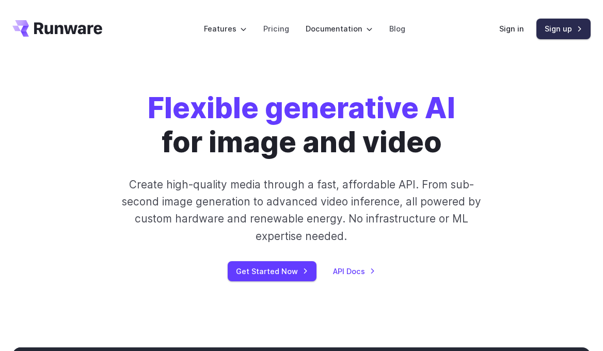
click at [545, 27] on link "Sign up" at bounding box center [563, 29] width 54 height 20
click at [505, 30] on link "Sign in" at bounding box center [511, 29] width 25 height 12
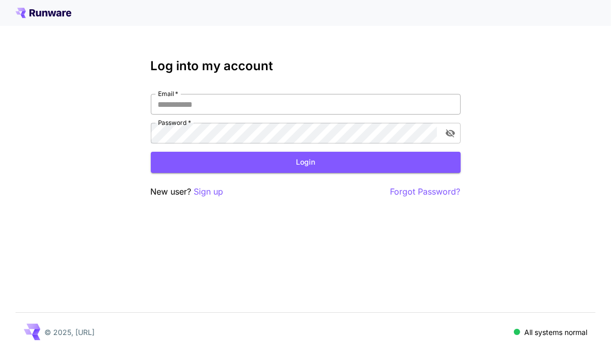
click at [206, 101] on input "Email   *" at bounding box center [306, 104] width 310 height 21
type input "*"
type input "**********"
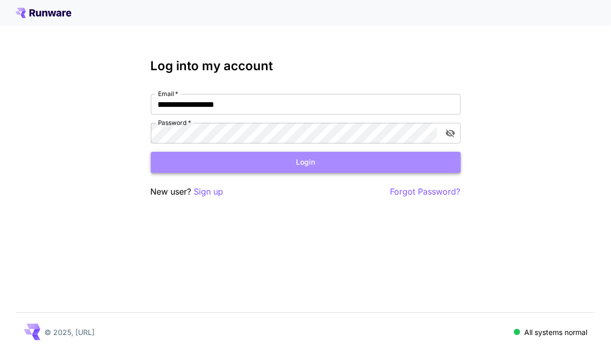
click at [310, 166] on button "Login" at bounding box center [306, 162] width 310 height 21
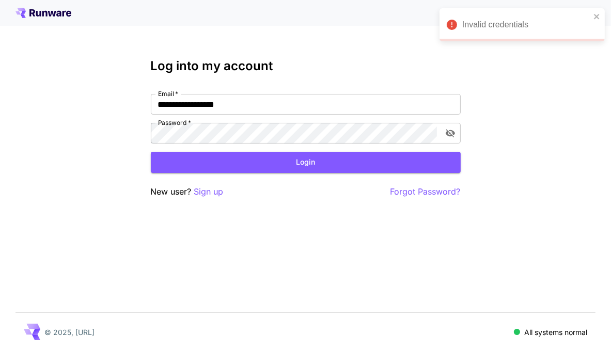
click at [600, 15] on div "Invalid credentials" at bounding box center [521, 24] width 165 height 33
click at [75, 12] on div at bounding box center [305, 13] width 580 height 10
click at [66, 13] on icon at bounding box center [43, 13] width 56 height 10
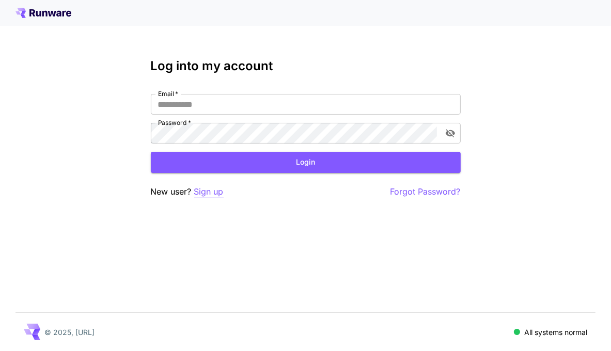
click at [214, 192] on p "Sign up" at bounding box center [208, 191] width 29 height 13
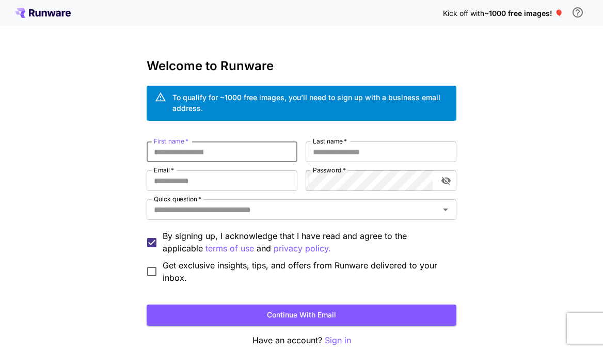
click at [172, 155] on input "First name   *" at bounding box center [222, 151] width 151 height 21
type input "*****"
click at [402, 152] on input "Last name   *" at bounding box center [381, 151] width 151 height 21
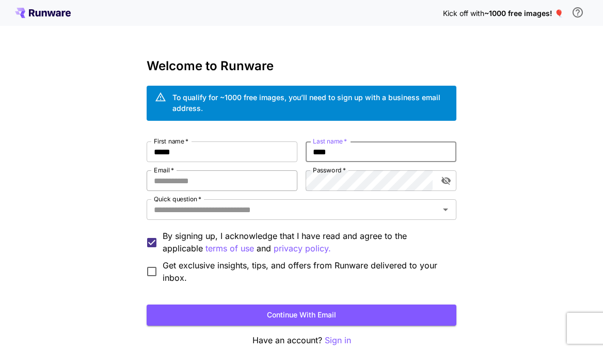
type input "****"
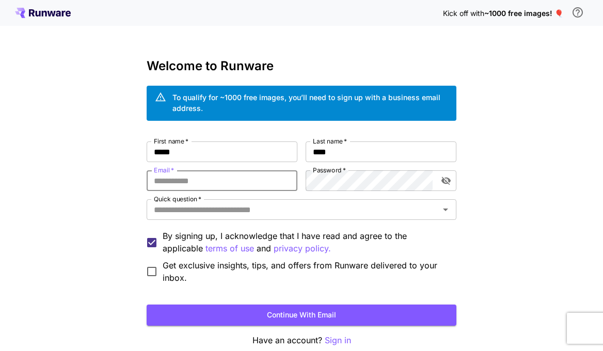
click at [260, 175] on input "Email   *" at bounding box center [222, 180] width 151 height 21
type input "**********"
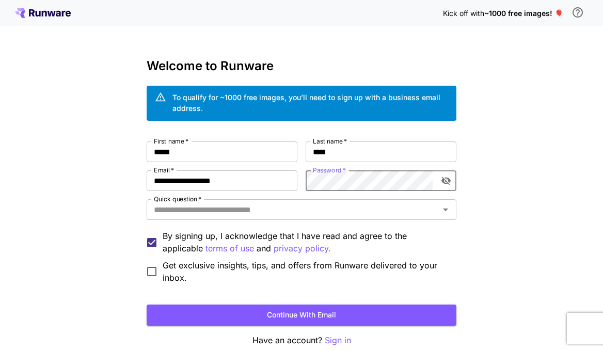
click at [449, 182] on icon "toggle password visibility" at bounding box center [446, 180] width 10 height 10
click at [449, 182] on icon "toggle password visibility" at bounding box center [445, 181] width 9 height 7
click at [201, 207] on input "Quick question   *" at bounding box center [293, 209] width 286 height 14
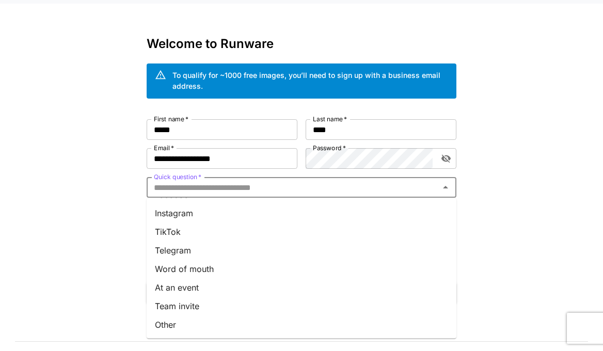
scroll to position [34, 0]
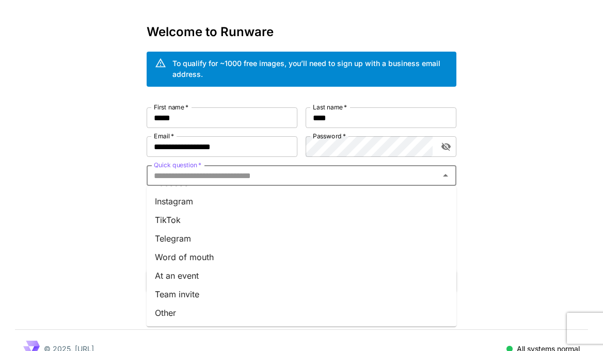
click at [172, 310] on li "Other" at bounding box center [302, 313] width 310 height 19
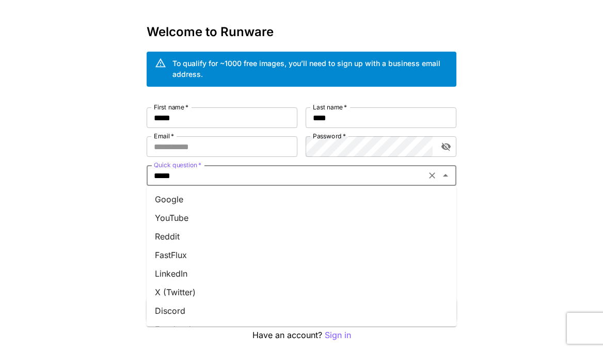
click at [175, 179] on input "*****" at bounding box center [286, 175] width 273 height 14
click at [183, 197] on li "Google" at bounding box center [302, 199] width 310 height 19
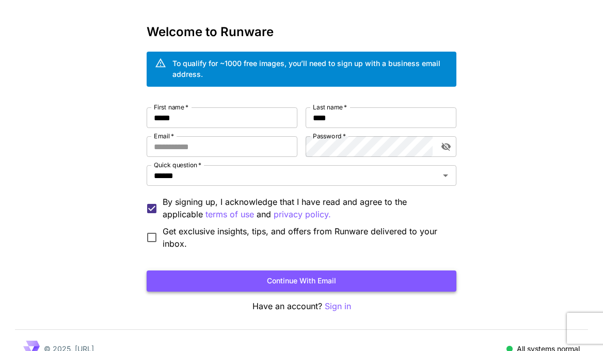
click at [180, 280] on button "Continue with email" at bounding box center [302, 280] width 310 height 21
type input "**********"
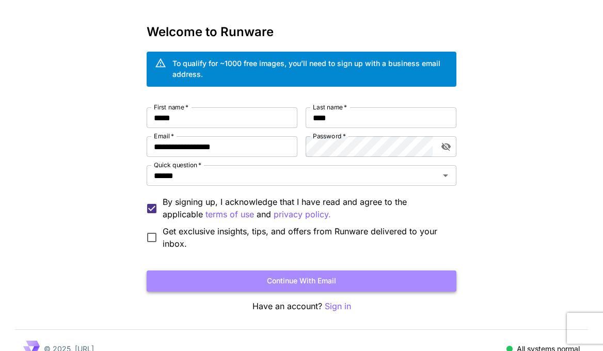
click at [240, 281] on button "Continue with email" at bounding box center [302, 280] width 310 height 21
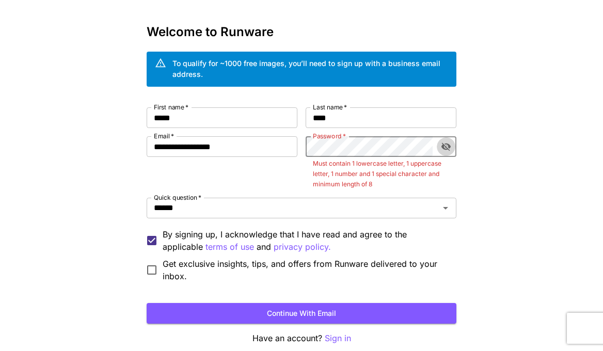
click at [444, 153] on button "toggle password visibility" at bounding box center [446, 146] width 19 height 19
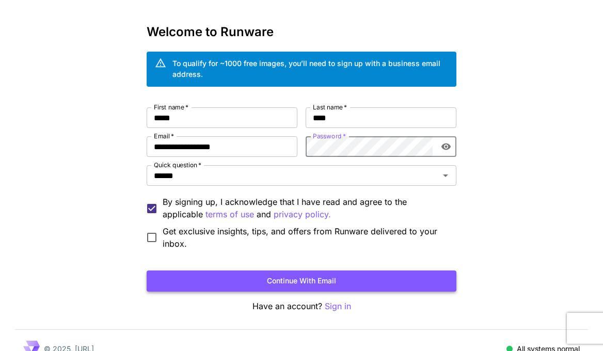
click at [309, 282] on button "Continue with email" at bounding box center [302, 280] width 310 height 21
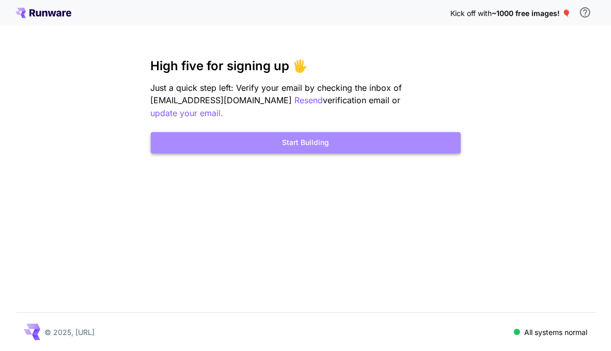
click at [314, 132] on button "Start Building" at bounding box center [306, 142] width 310 height 21
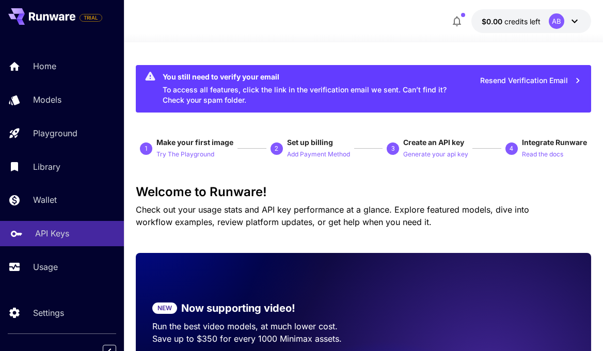
click at [51, 232] on p "API Keys" at bounding box center [52, 233] width 34 height 12
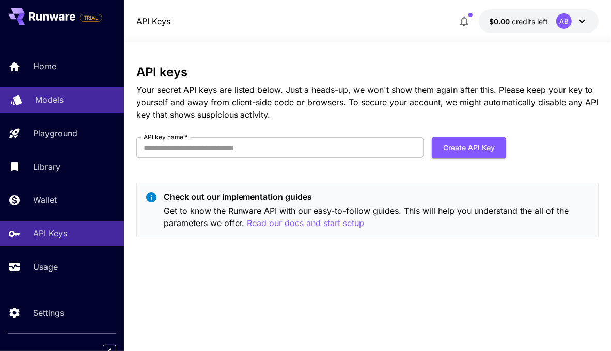
click at [50, 99] on p "Models" at bounding box center [49, 99] width 28 height 12
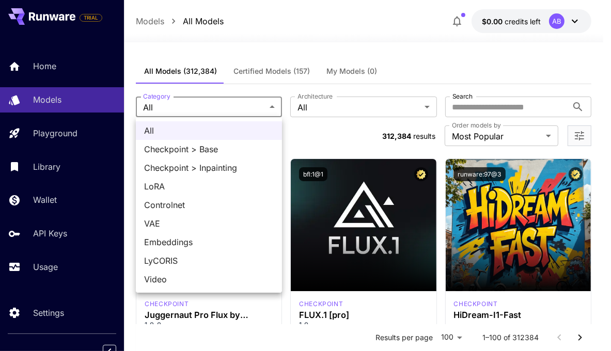
click at [314, 112] on div at bounding box center [305, 175] width 611 height 351
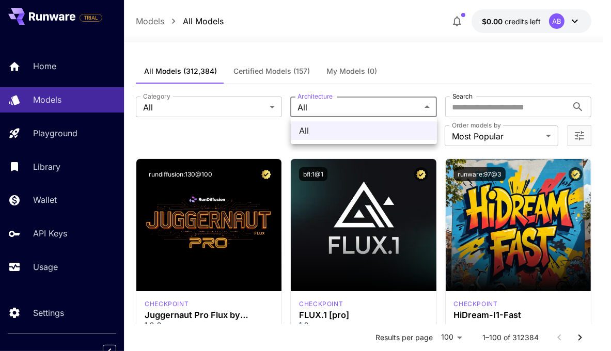
click at [313, 109] on div at bounding box center [305, 175] width 611 height 351
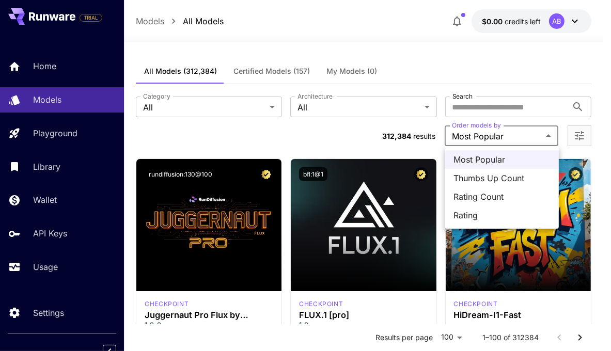
click at [479, 134] on div at bounding box center [305, 175] width 611 height 351
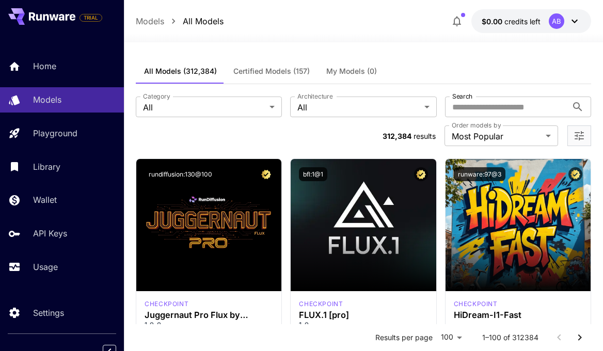
click at [155, 21] on p "Models" at bounding box center [150, 21] width 28 height 12
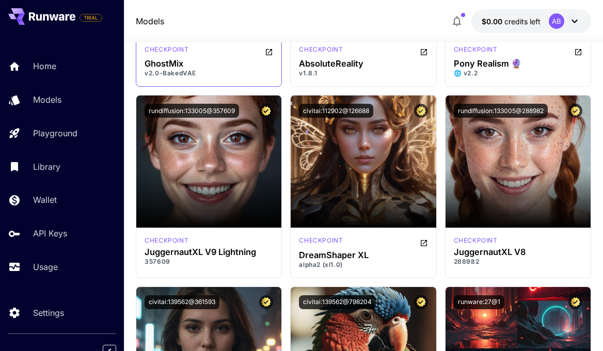
scroll to position [1892, 0]
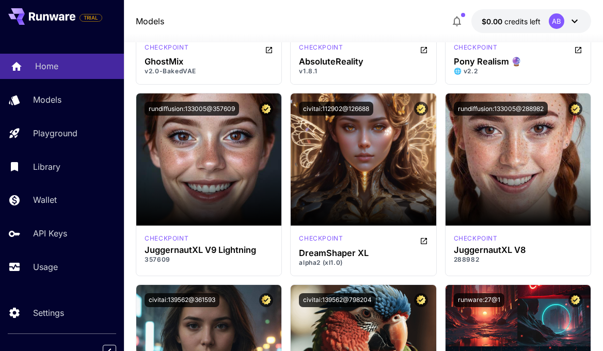
click at [41, 68] on p "Home" at bounding box center [46, 66] width 23 height 12
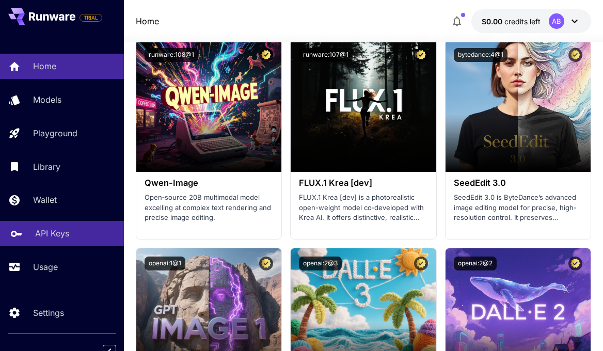
click at [40, 238] on p "API Keys" at bounding box center [52, 233] width 34 height 12
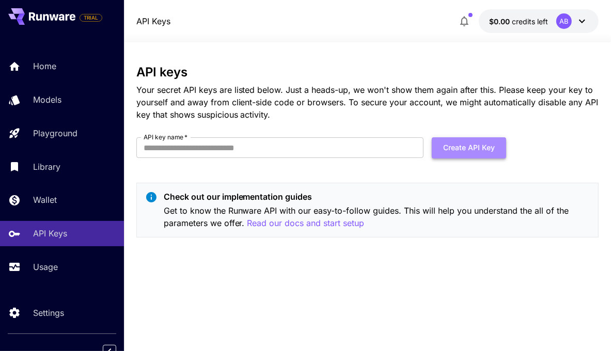
click at [448, 148] on button "Create API Key" at bounding box center [469, 147] width 74 height 21
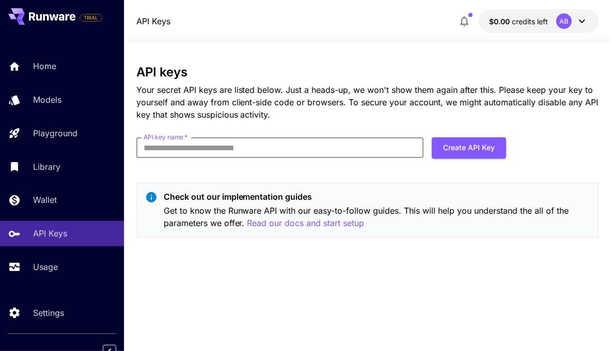
type input "**********"
click at [451, 150] on button "Create API Key" at bounding box center [469, 147] width 74 height 21
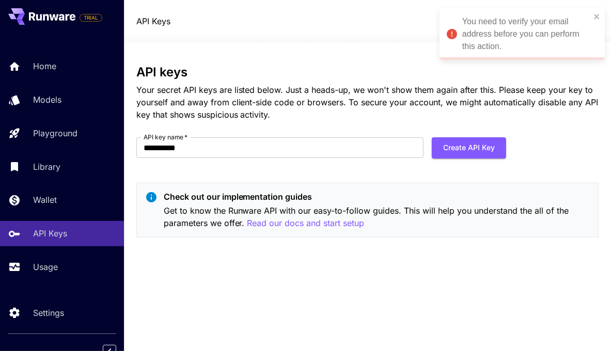
click at [601, 15] on div "You need to verify your email address before you can perform this action." at bounding box center [521, 34] width 165 height 52
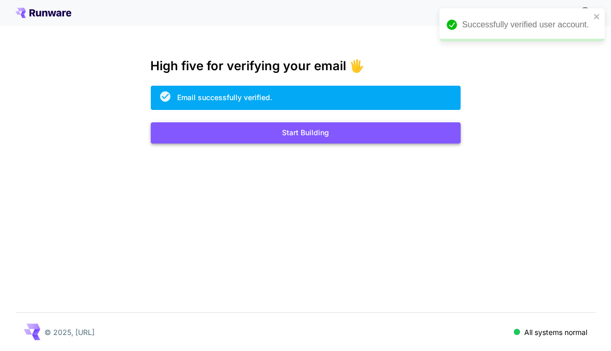
click at [311, 133] on button "Start Building" at bounding box center [306, 132] width 310 height 21
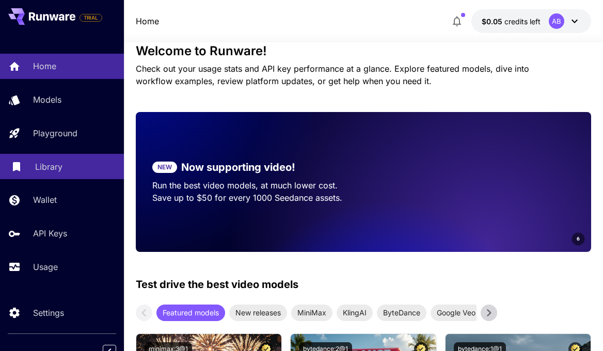
scroll to position [12, 0]
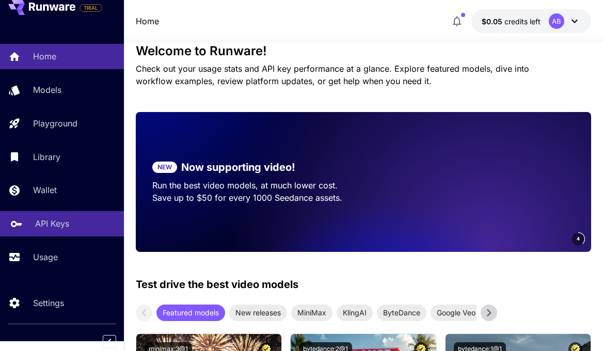
click at [60, 222] on p "API Keys" at bounding box center [52, 223] width 34 height 12
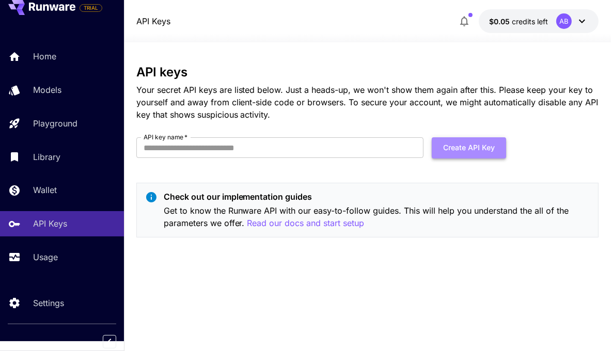
click at [456, 150] on button "Create API Key" at bounding box center [469, 147] width 74 height 21
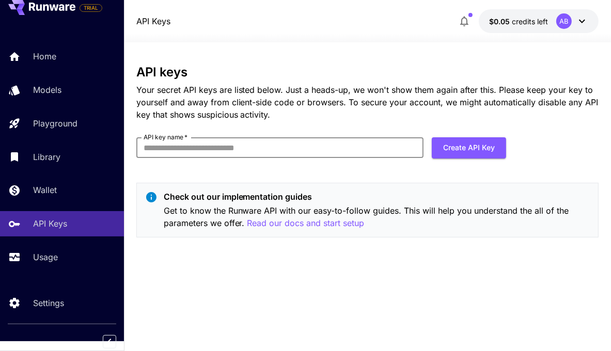
type input "**********"
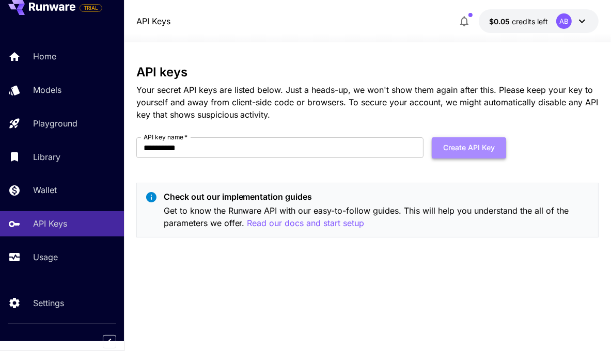
click at [449, 145] on button "Create API Key" at bounding box center [469, 147] width 74 height 21
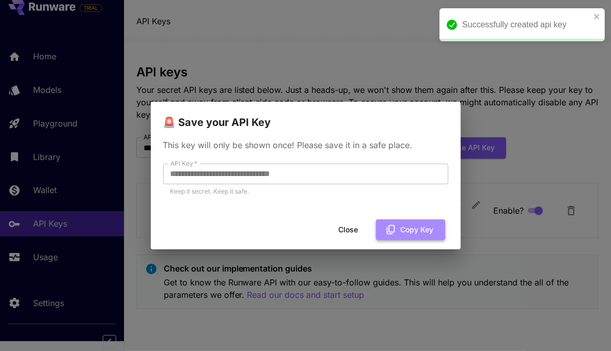
click at [403, 225] on button "Copy Key" at bounding box center [410, 229] width 69 height 21
click at [358, 229] on button "Close" at bounding box center [356, 229] width 46 height 21
